Goal: Task Accomplishment & Management: Use online tool/utility

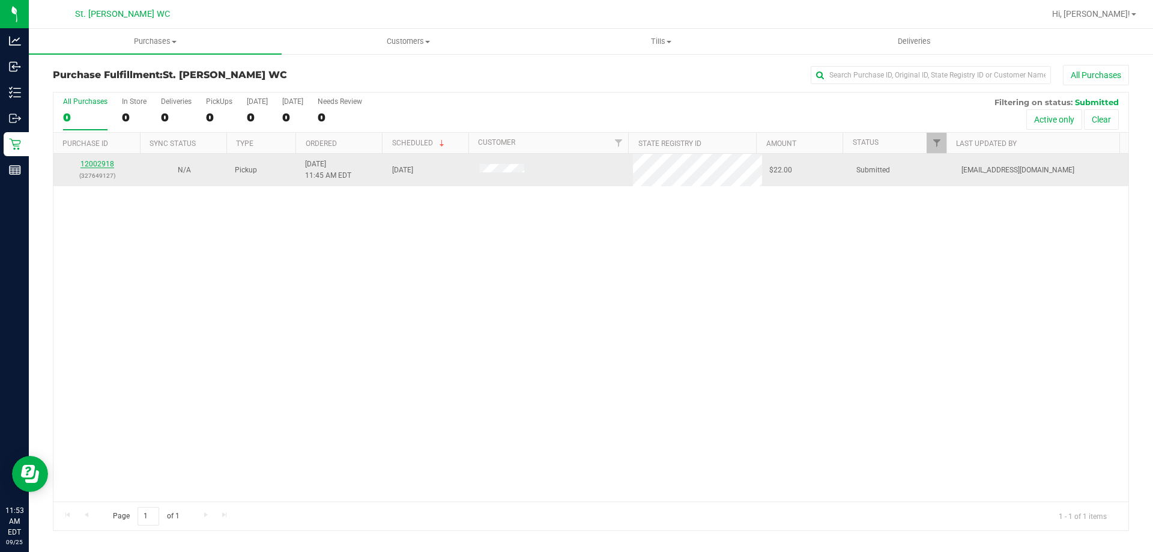
click at [90, 162] on link "12002918" at bounding box center [98, 164] width 34 height 8
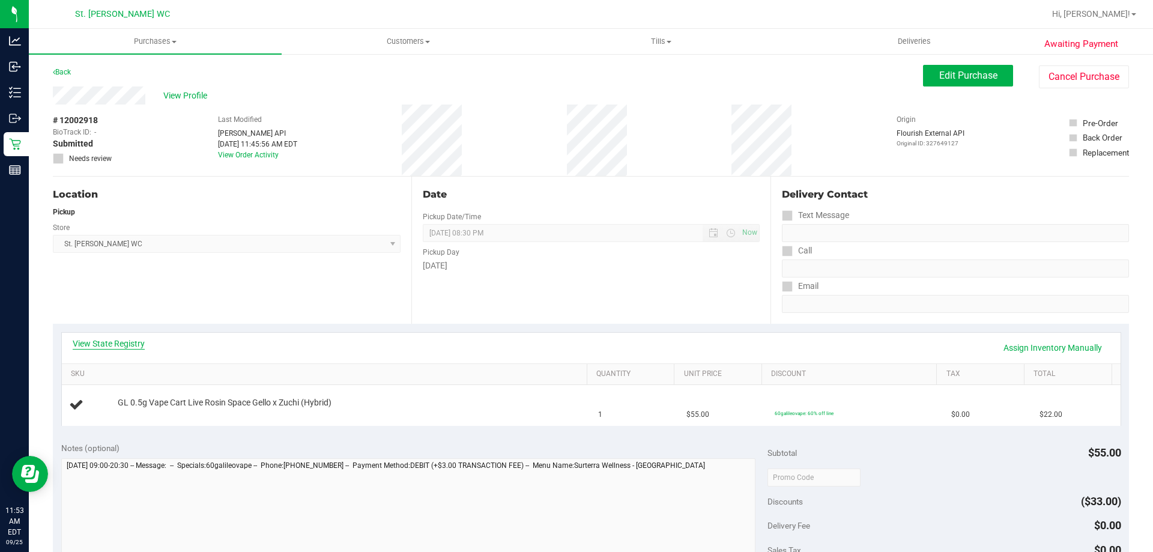
click at [111, 344] on link "View State Registry" at bounding box center [109, 344] width 72 height 12
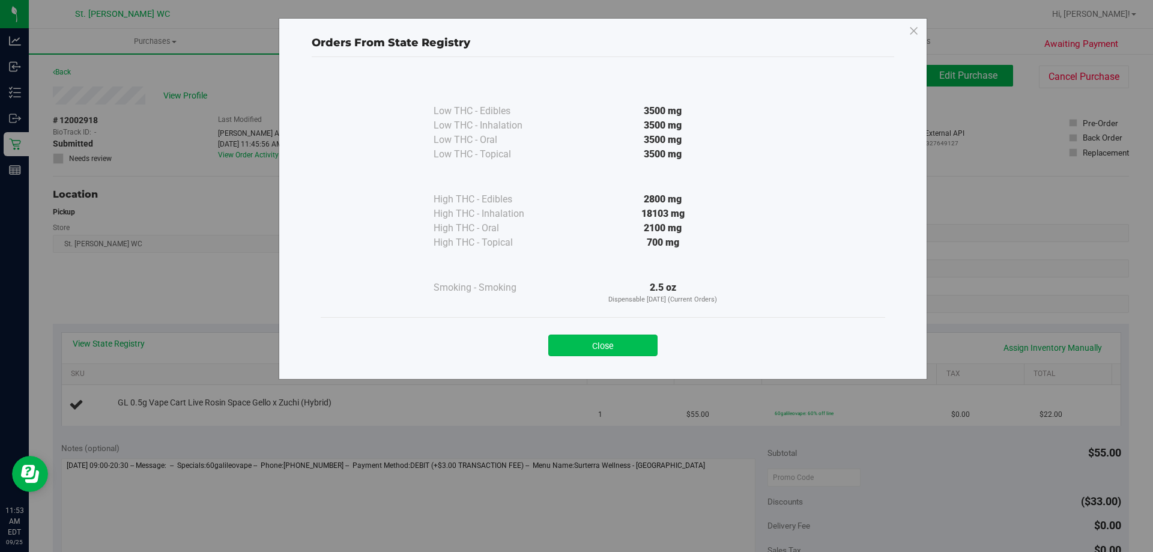
click at [579, 350] on button "Close" at bounding box center [602, 346] width 109 height 22
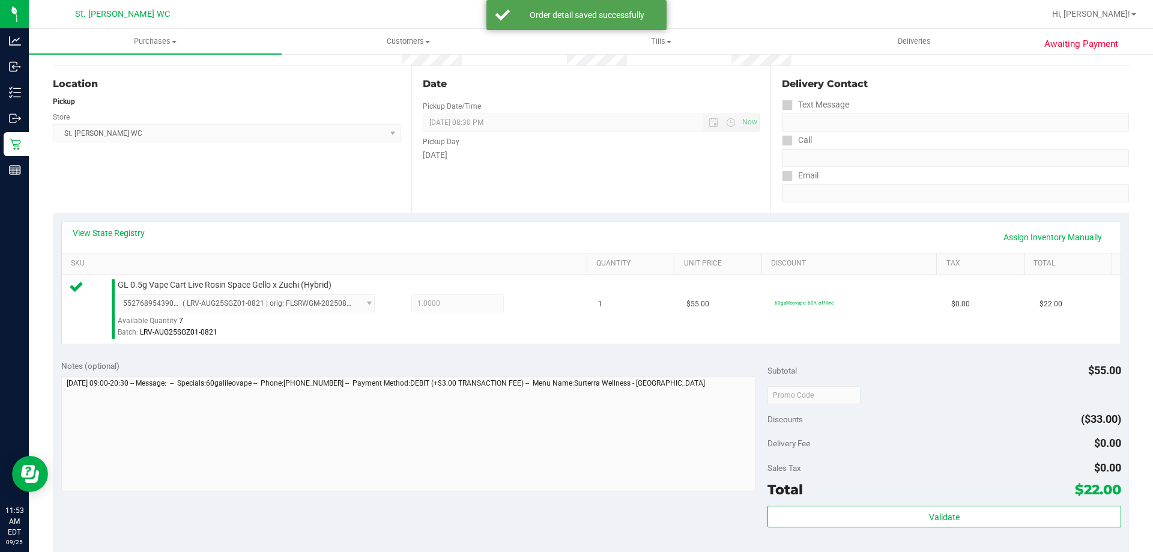
scroll to position [180, 0]
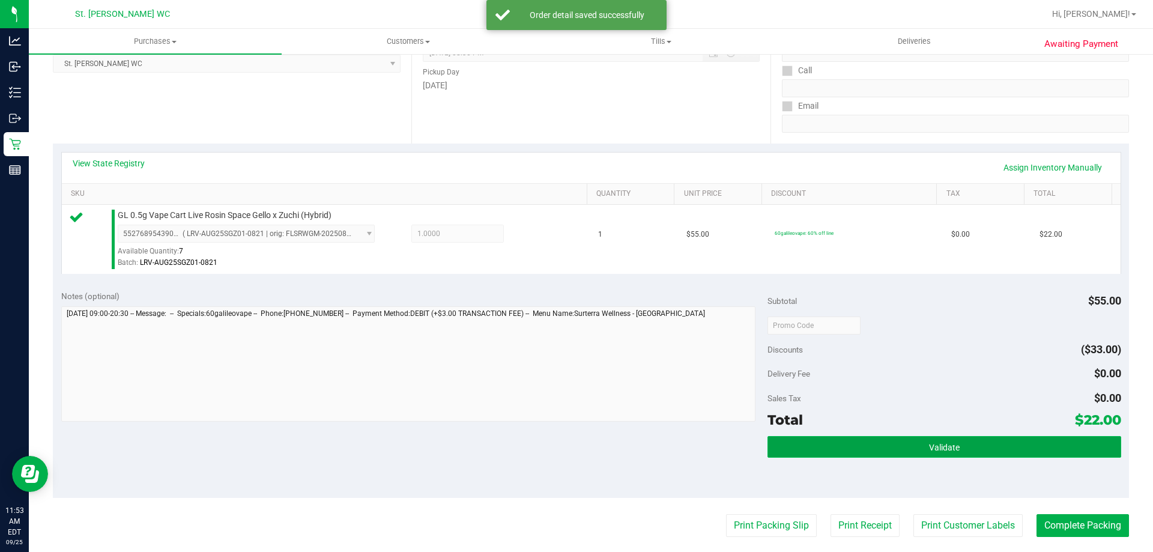
click at [947, 443] on span "Validate" at bounding box center [944, 448] width 31 height 10
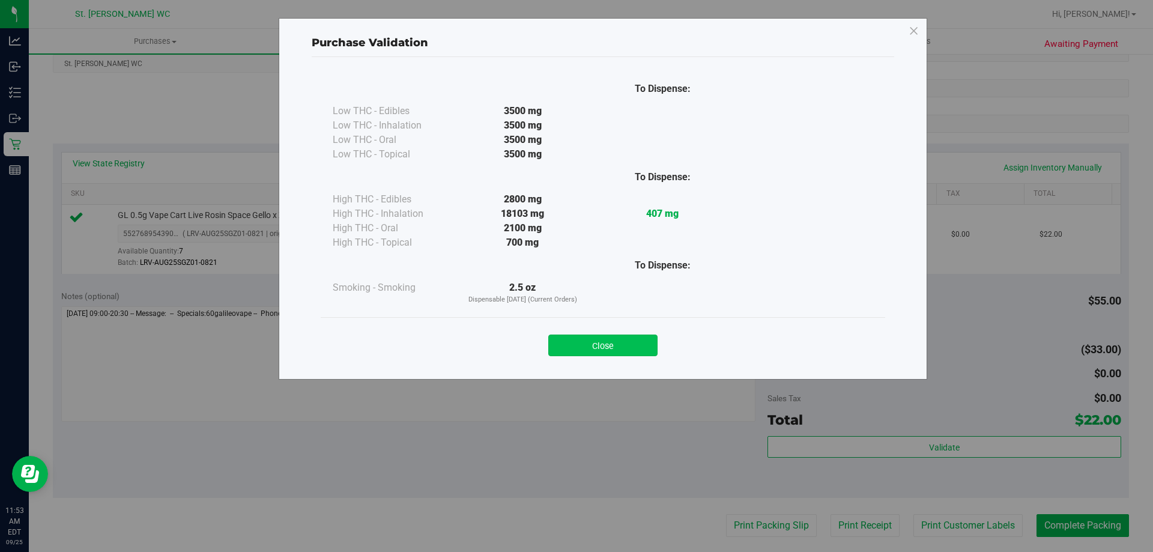
click at [612, 339] on button "Close" at bounding box center [602, 346] width 109 height 22
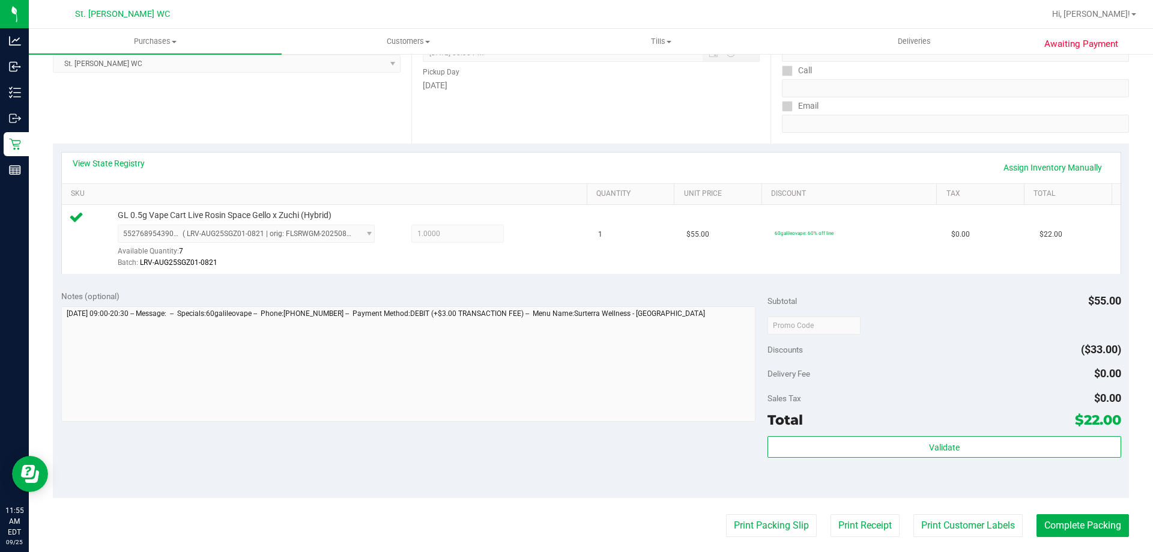
click at [552, 110] on div "Date Pickup Date/Time [DATE] Now [DATE] 08:30 PM Now Pickup Day [DATE]" at bounding box center [591, 69] width 359 height 147
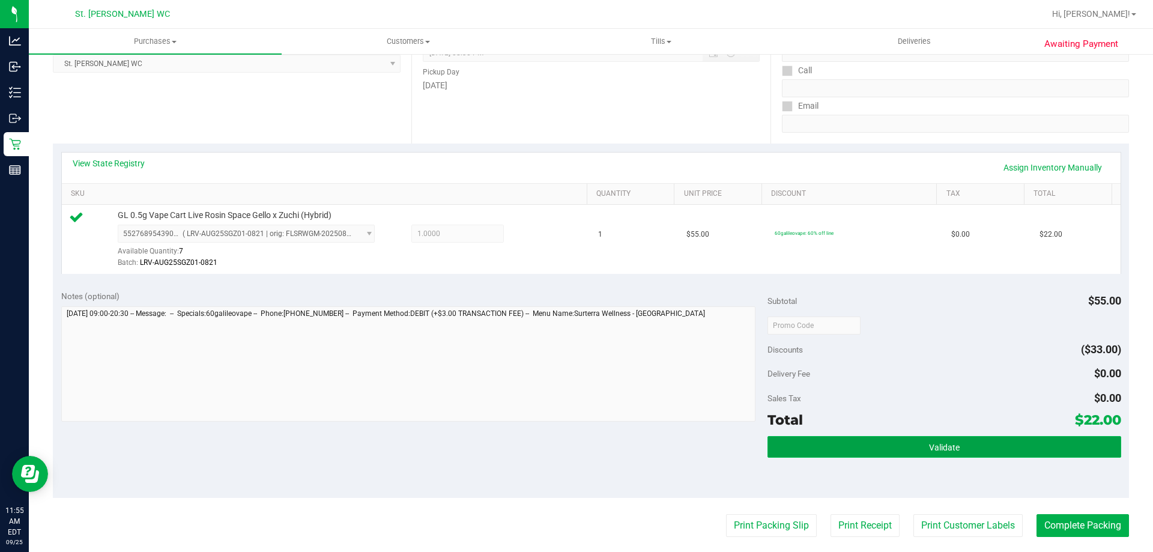
click at [878, 454] on button "Validate" at bounding box center [944, 447] width 353 height 22
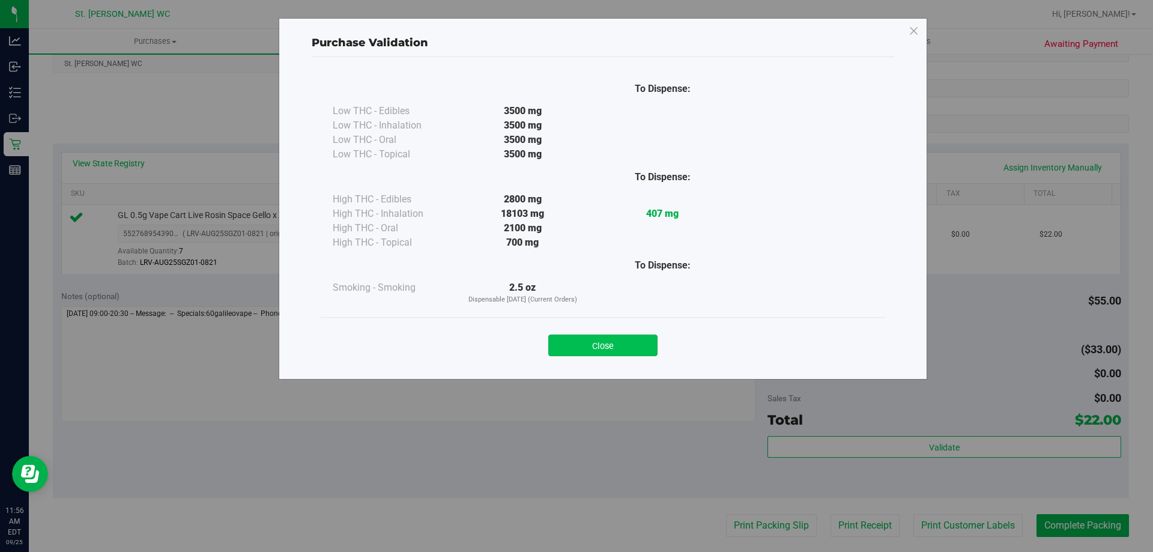
click at [624, 344] on button "Close" at bounding box center [602, 346] width 109 height 22
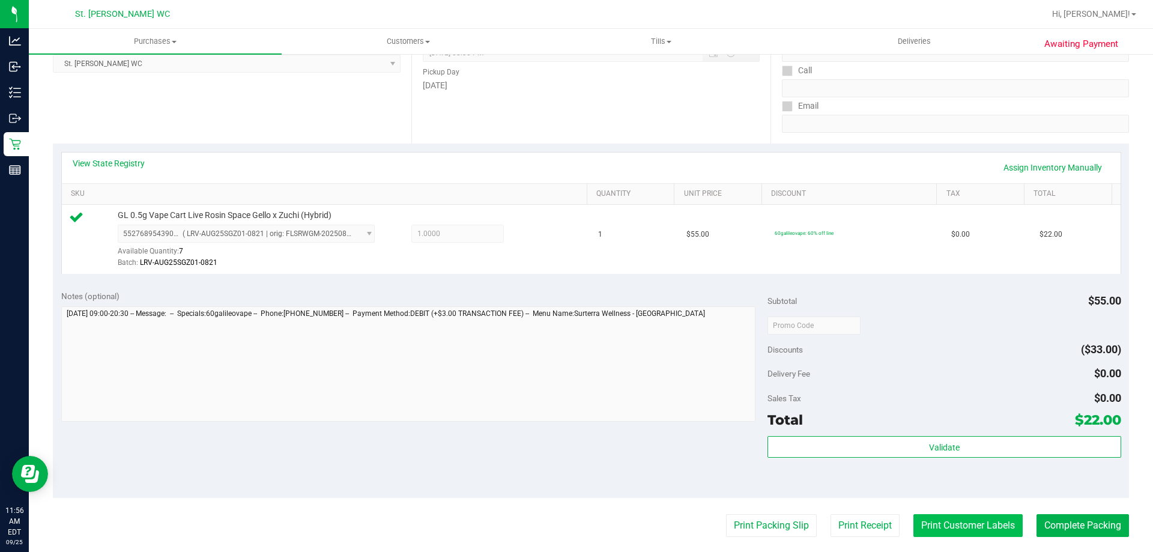
click at [918, 520] on button "Print Customer Labels" at bounding box center [968, 525] width 109 height 23
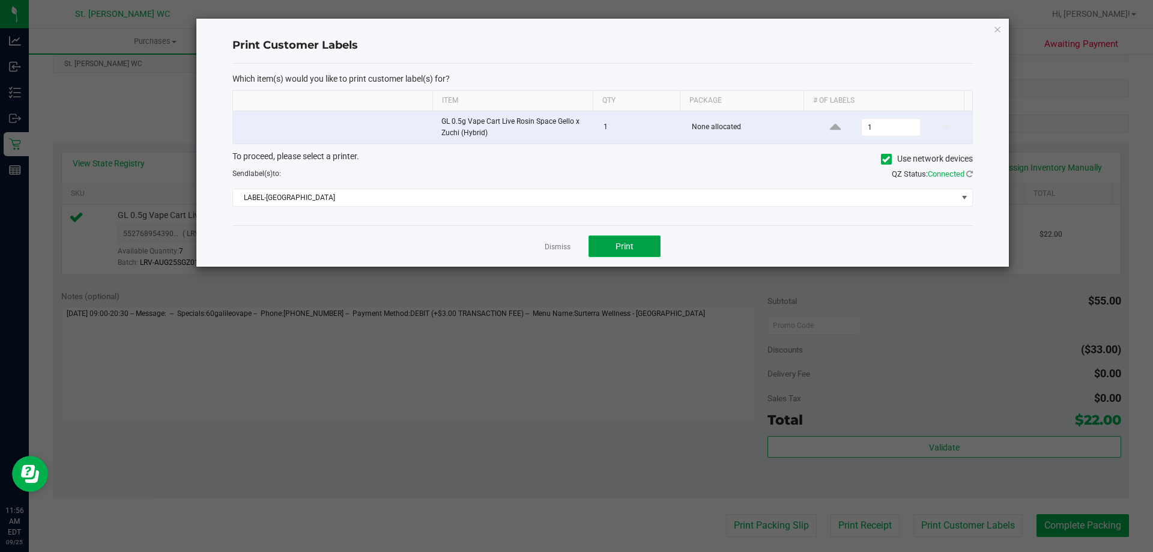
click at [619, 243] on span "Print" at bounding box center [625, 247] width 18 height 10
click at [562, 250] on link "Dismiss" at bounding box center [558, 247] width 26 height 10
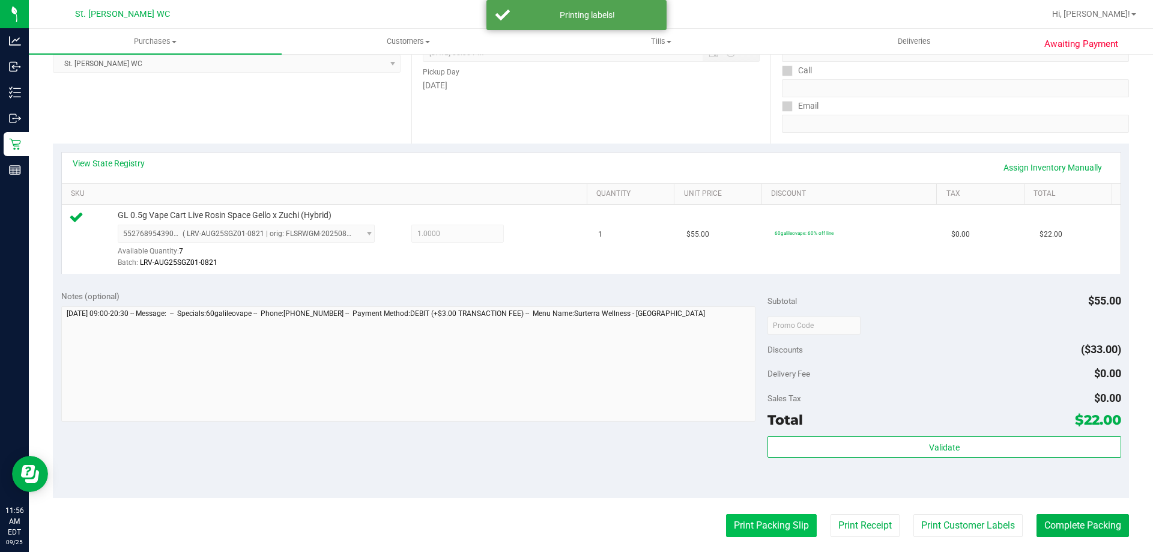
click at [752, 524] on button "Print Packing Slip" at bounding box center [771, 525] width 91 height 23
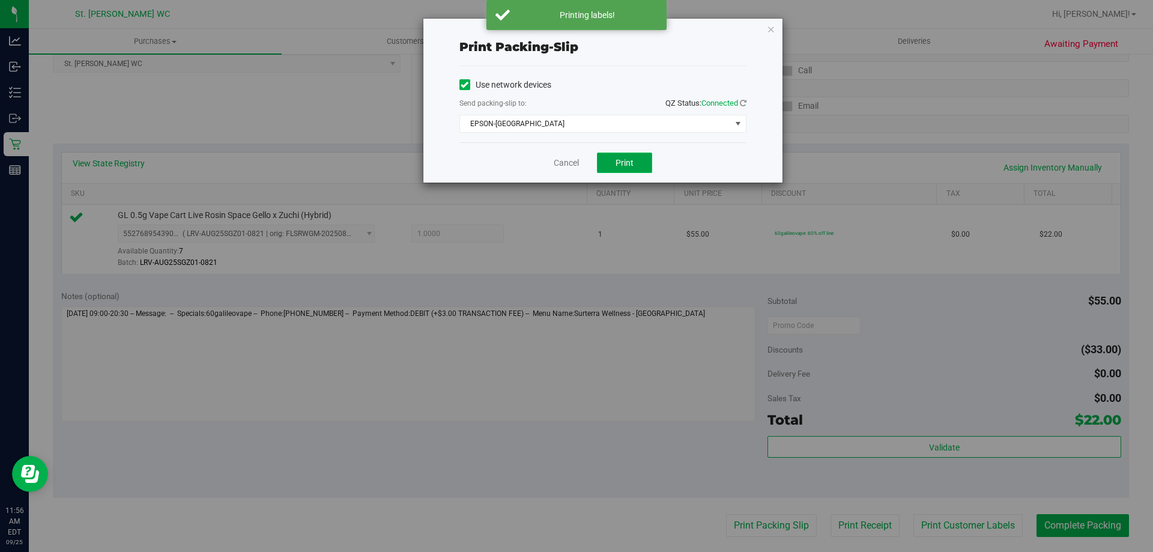
click at [625, 165] on span "Print" at bounding box center [625, 163] width 18 height 10
click at [574, 165] on link "Cancel" at bounding box center [566, 163] width 25 height 13
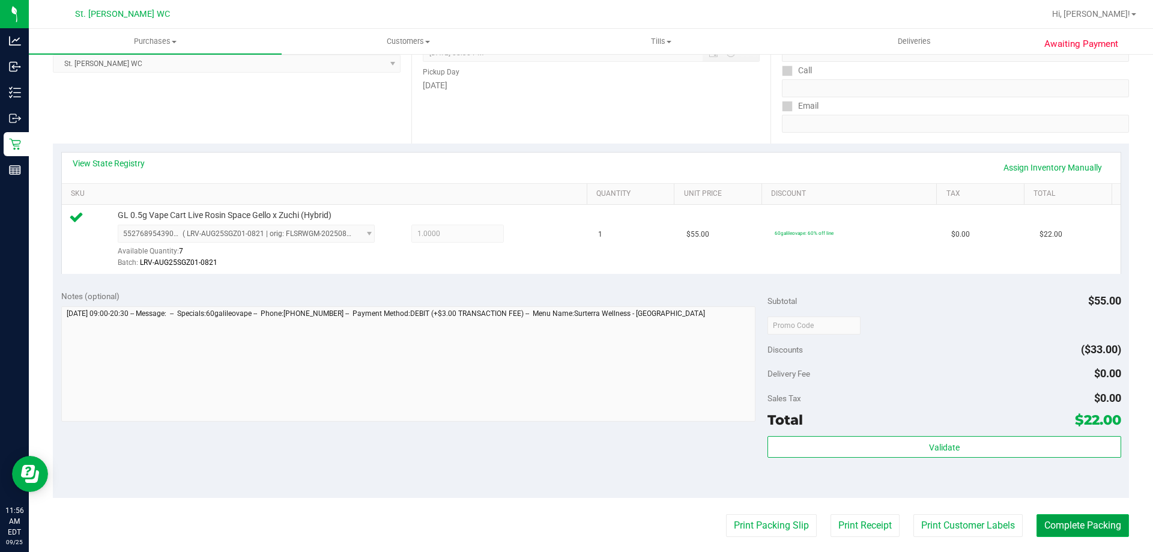
click at [1043, 526] on button "Complete Packing" at bounding box center [1083, 525] width 93 height 23
